Goal: Find specific page/section: Locate item on page

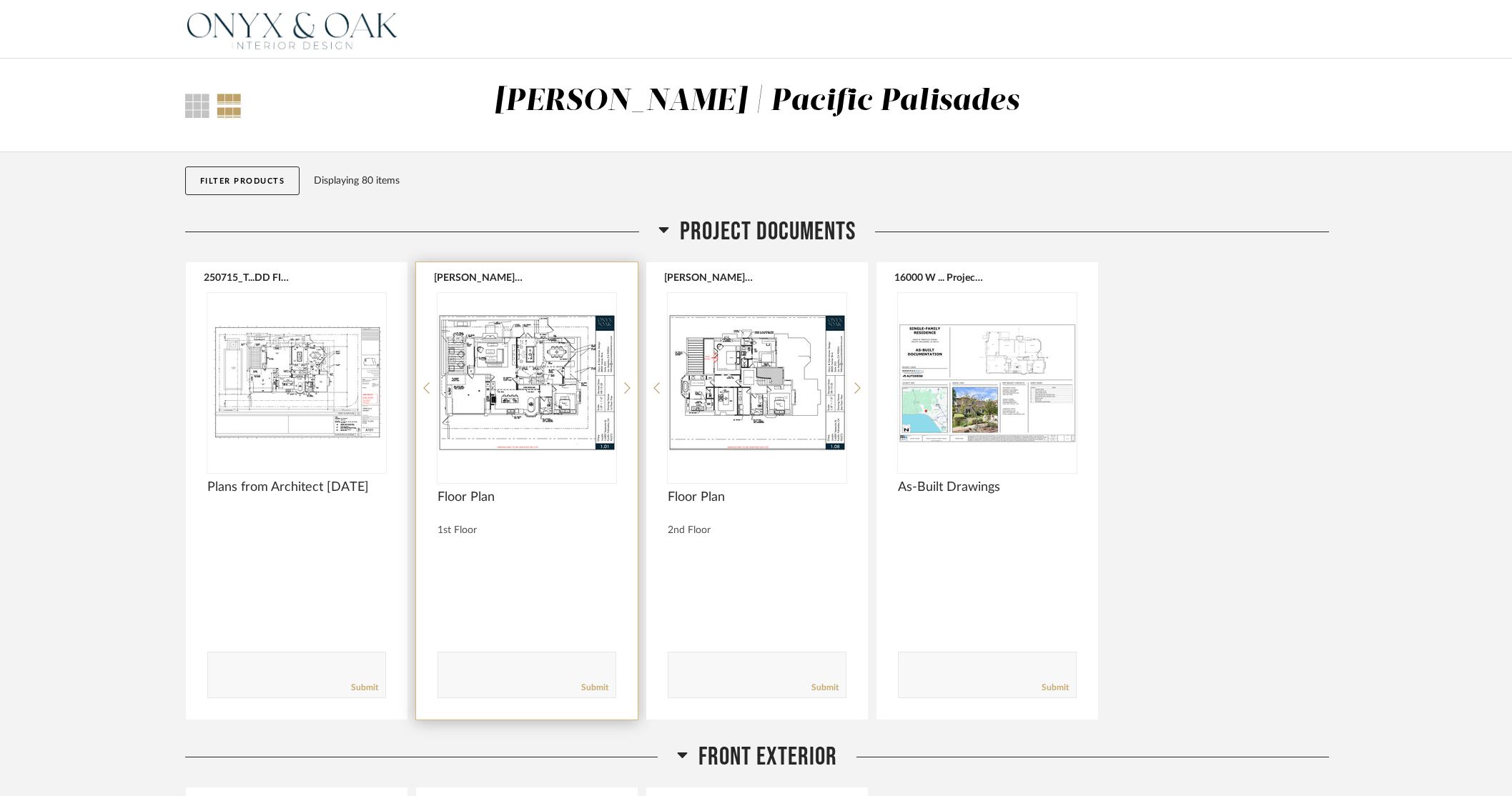
click at [527, 392] on img "0" at bounding box center [527, 383] width 179 height 179
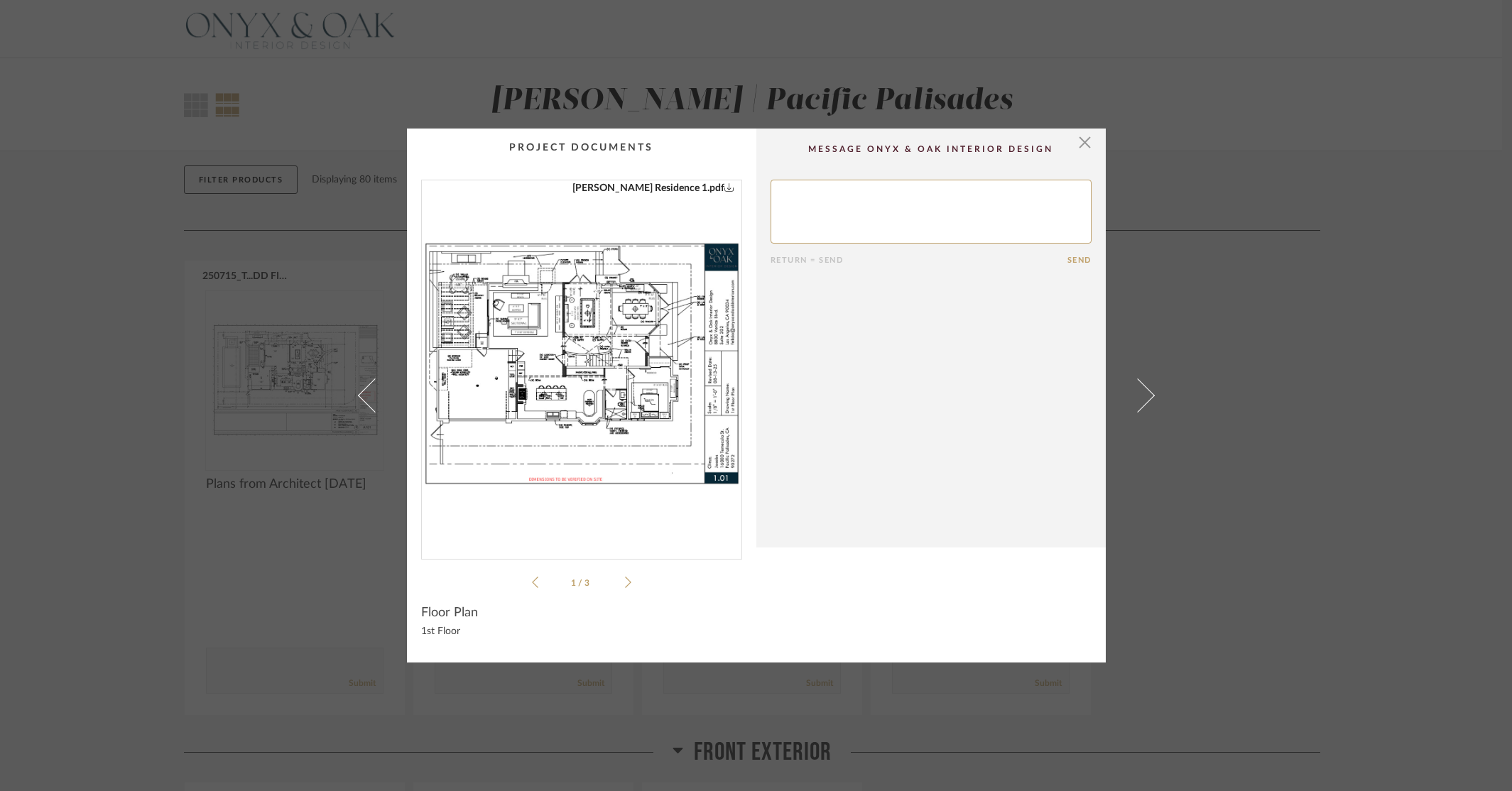
click at [625, 587] on icon at bounding box center [628, 582] width 6 height 11
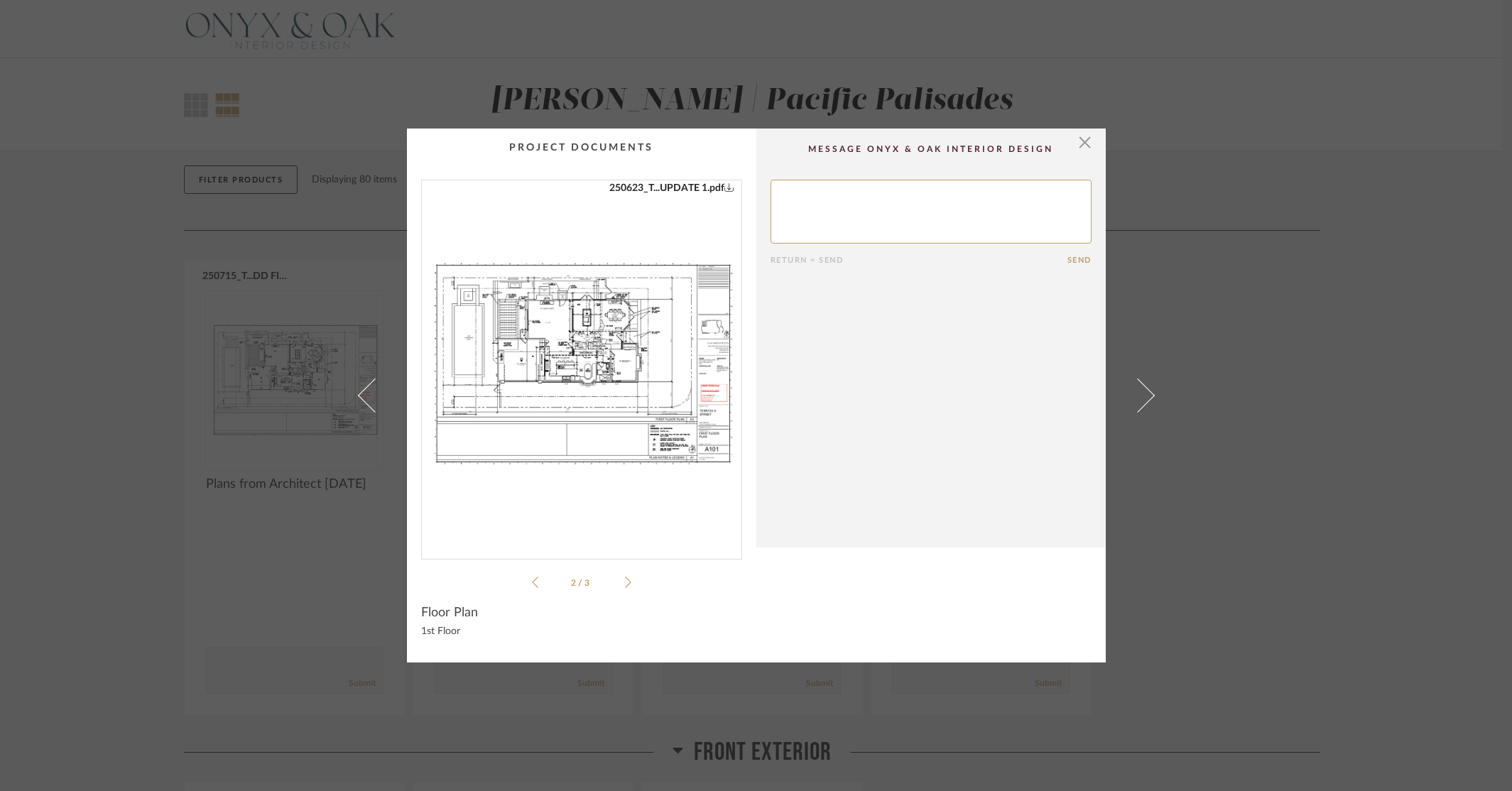
click at [625, 583] on icon at bounding box center [628, 582] width 6 height 13
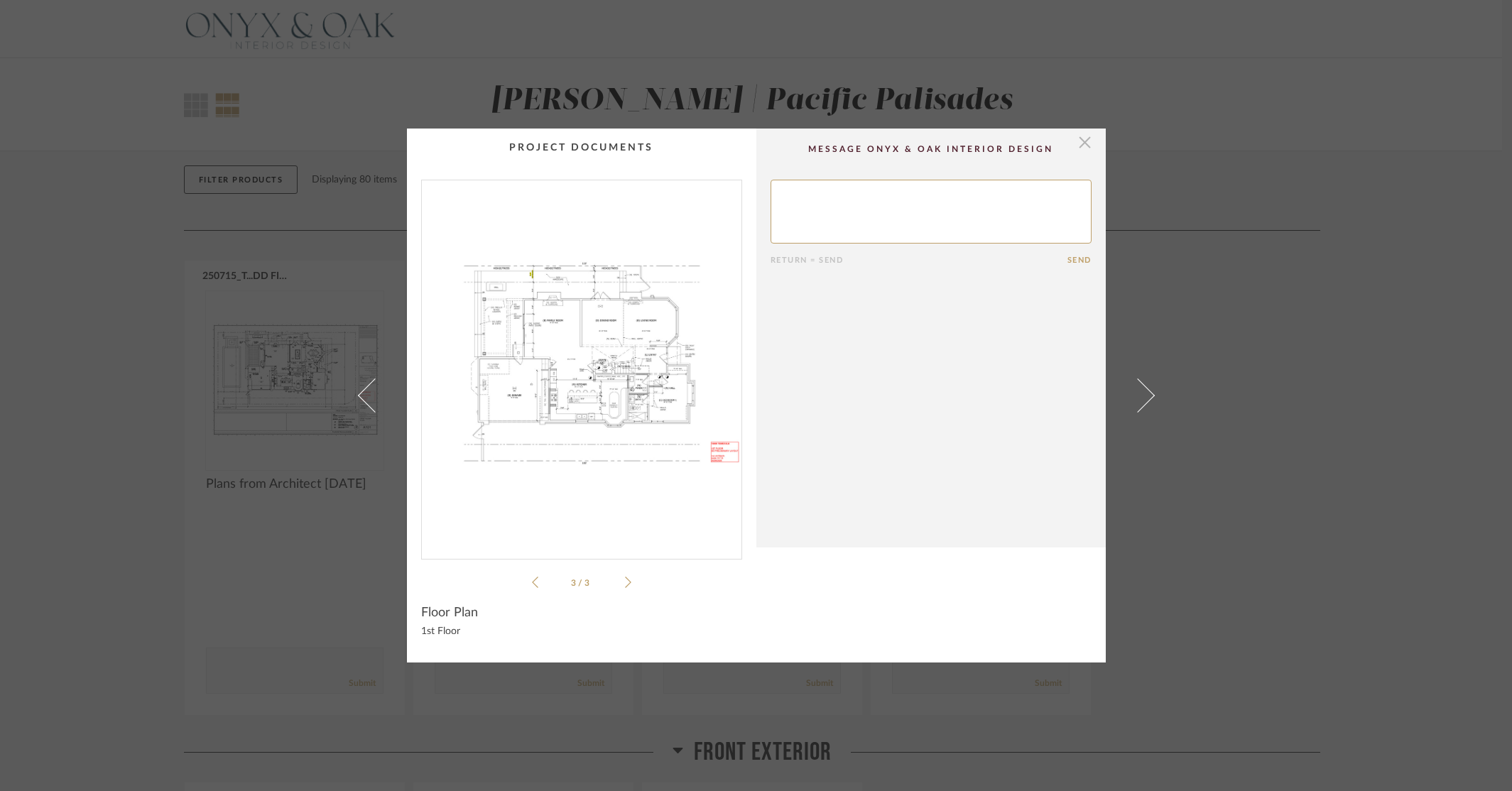
click at [1065, 143] on div "× [PERSON_NAME] Residence 1.pdf 250623_T...UPDATE 1.pdf [PERSON_NAME] Residence…" at bounding box center [756, 396] width 699 height 535
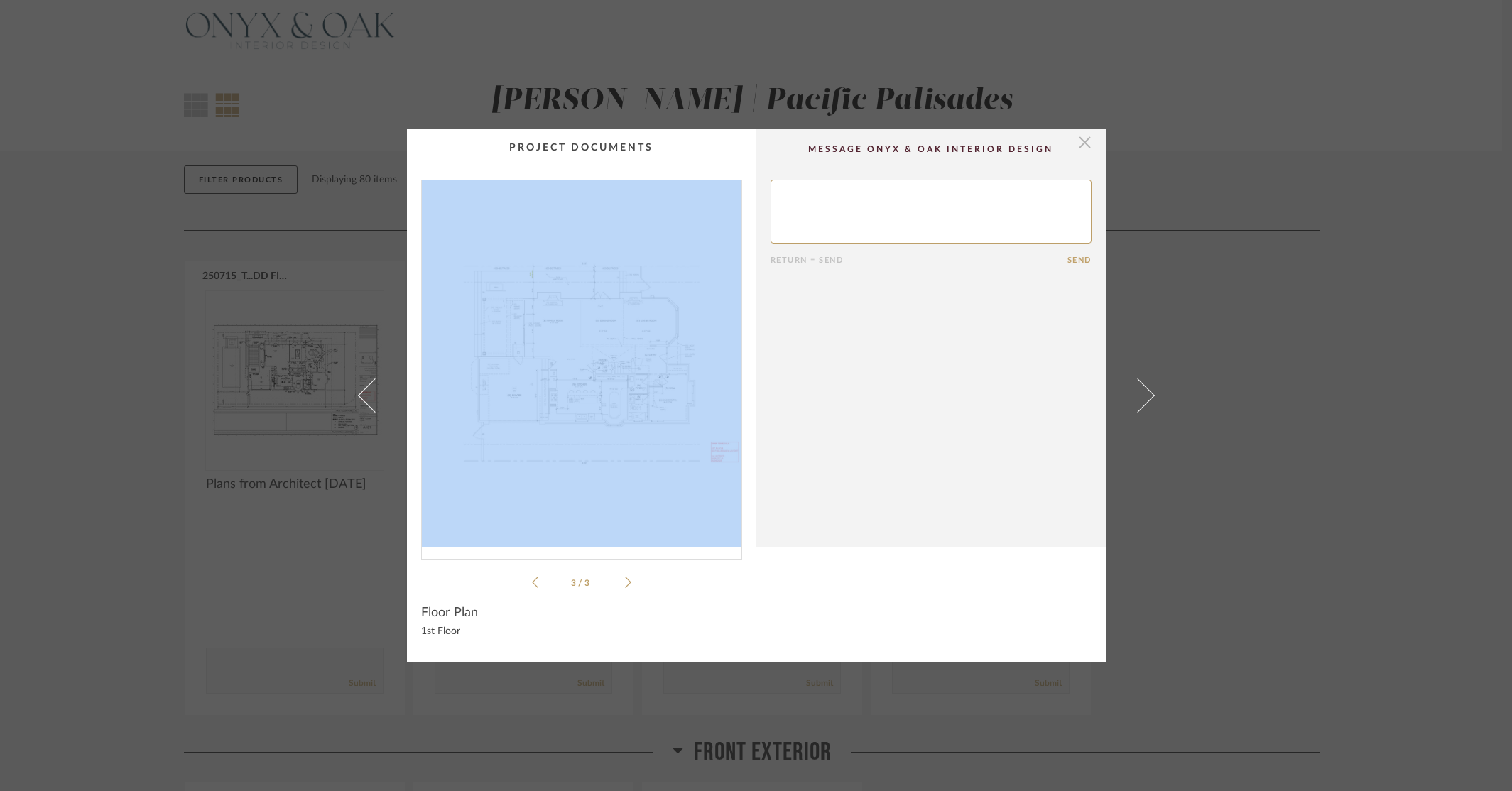
click at [1071, 139] on span "button" at bounding box center [1085, 142] width 28 height 28
